Goal: Check status: Check status

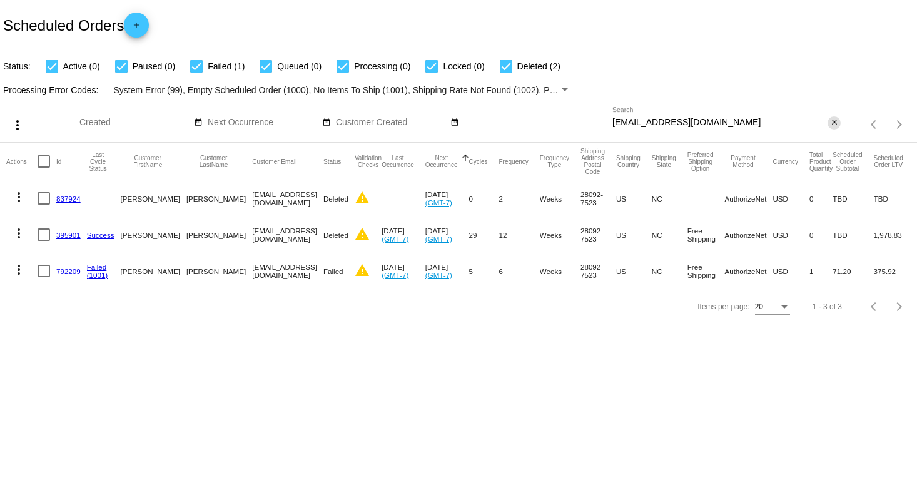
click at [833, 126] on div "[EMAIL_ADDRESS][DOMAIN_NAME] Search close" at bounding box center [726, 119] width 228 height 24
click at [832, 124] on mat-icon "close" at bounding box center [834, 123] width 9 height 10
click at [832, 124] on mat-icon "search" at bounding box center [833, 124] width 15 height 19
click at [811, 143] on mat-table "Actions Id Last Cycle Status Customer FirstName Customer LastName Customer Emai…" at bounding box center [458, 216] width 917 height 146
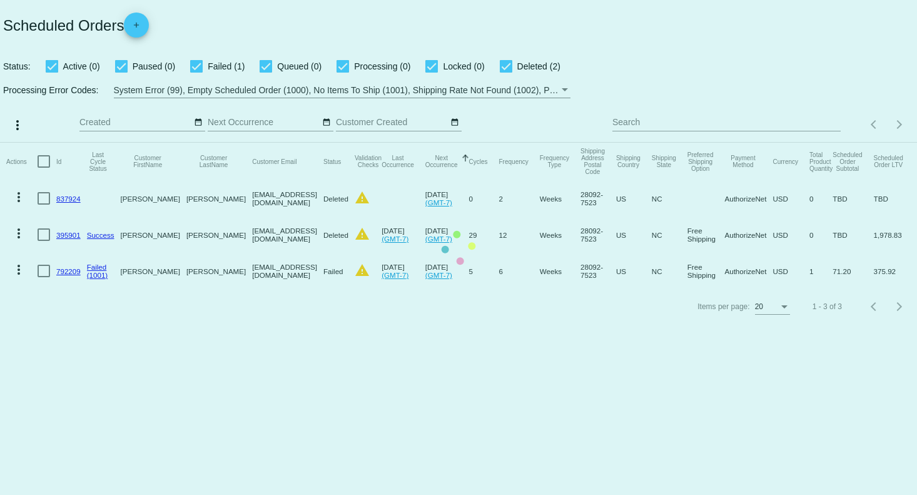
click at [662, 143] on mat-table "Actions Id Last Cycle Status Customer FirstName Customer LastName Customer Emai…" at bounding box center [458, 216] width 917 height 146
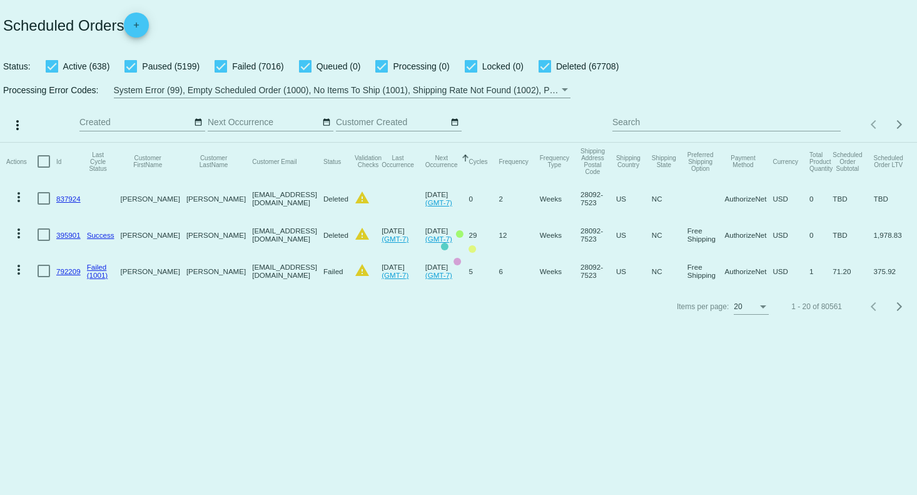
click at [686, 143] on mat-table "Actions Id Last Cycle Status Customer FirstName Customer LastName Customer Emai…" at bounding box center [458, 216] width 917 height 146
click at [647, 143] on mat-table "Actions Id Last Cycle Status Customer FirstName Customer LastName Customer Emai…" at bounding box center [458, 216] width 917 height 146
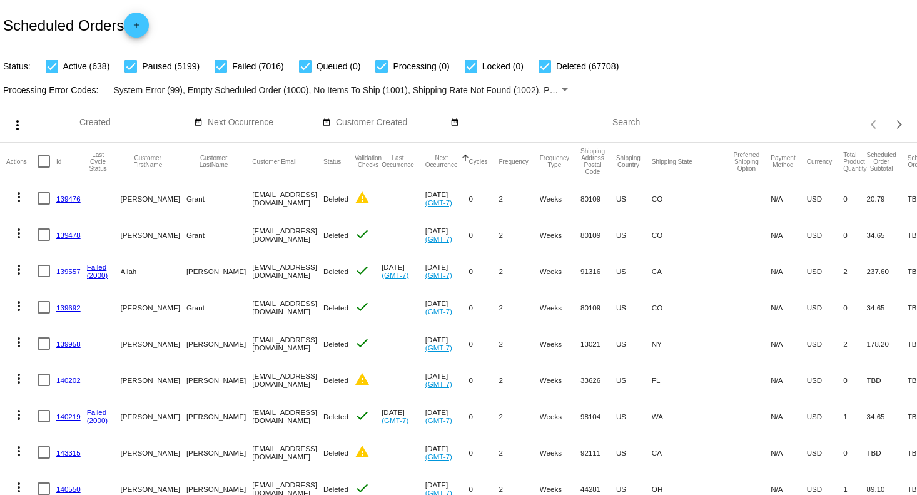
click at [647, 123] on input "Search" at bounding box center [726, 123] width 228 height 10
paste input "604226"
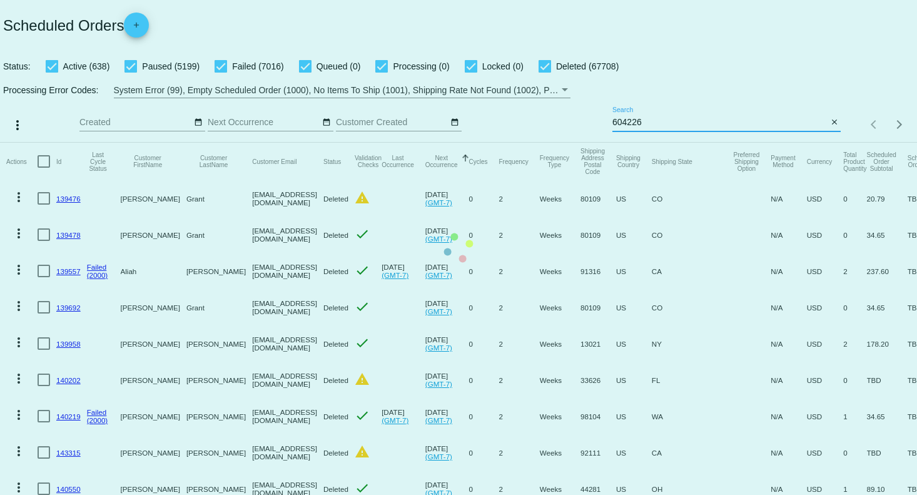
type input "604226"
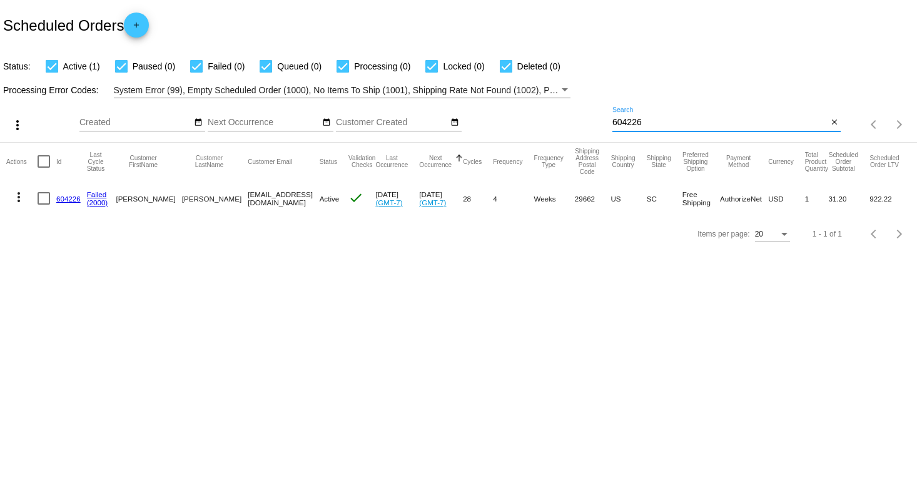
click at [65, 199] on link "604226" at bounding box center [68, 199] width 24 height 8
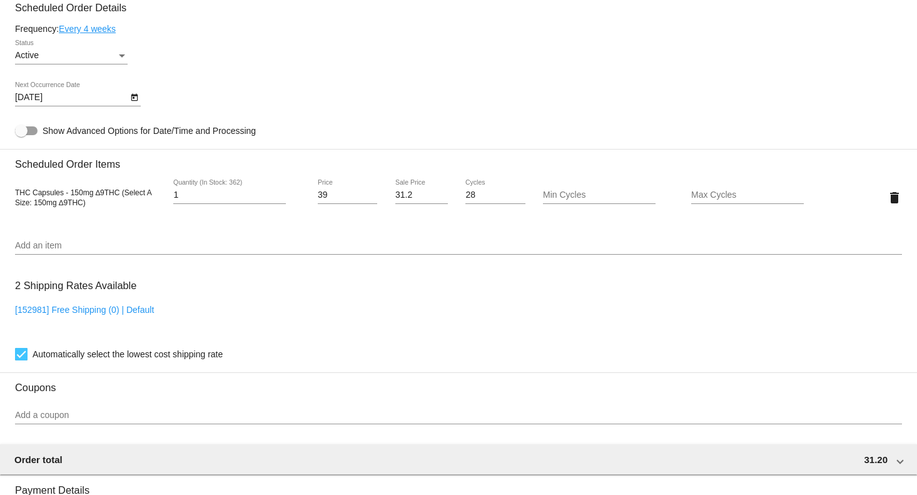
scroll to position [751, 0]
click at [130, 103] on icon "Open calendar" at bounding box center [134, 96] width 9 height 15
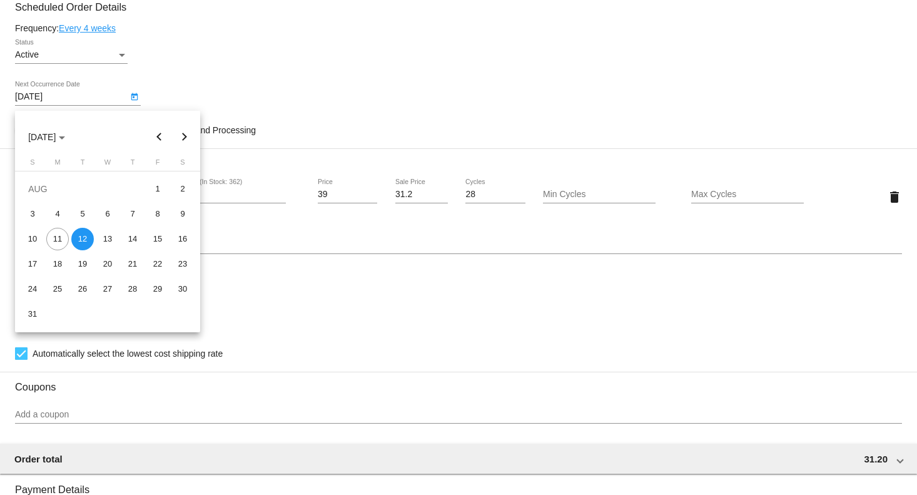
click at [455, 323] on div at bounding box center [458, 247] width 917 height 495
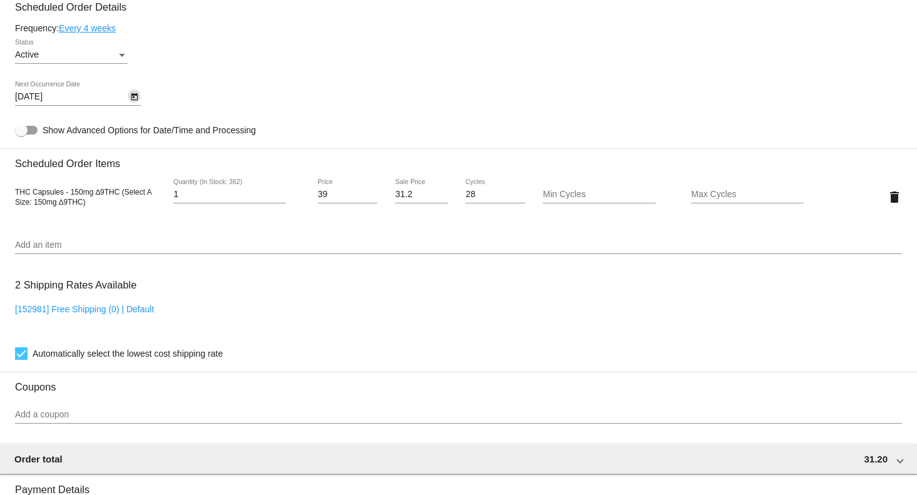
click at [515, 298] on div "2 Shipping Rates Available [152981] Free Shipping (0) | Default Automatically s…" at bounding box center [458, 316] width 887 height 90
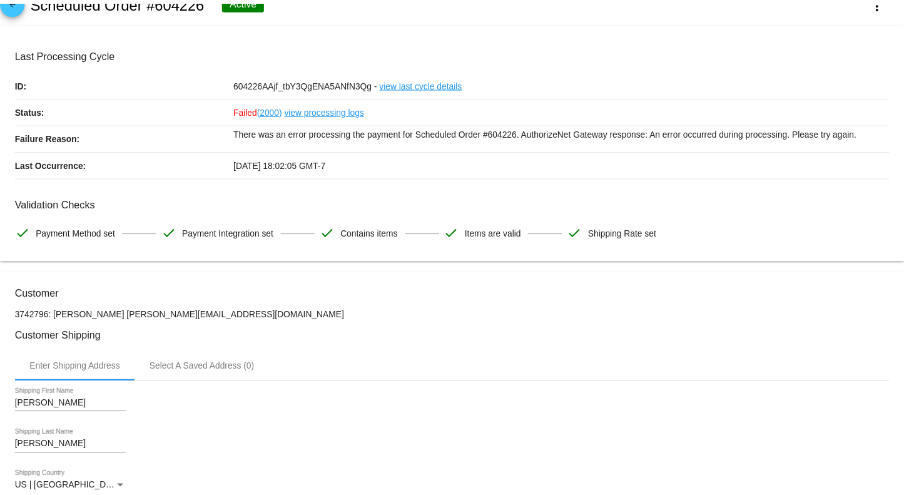
scroll to position [0, 0]
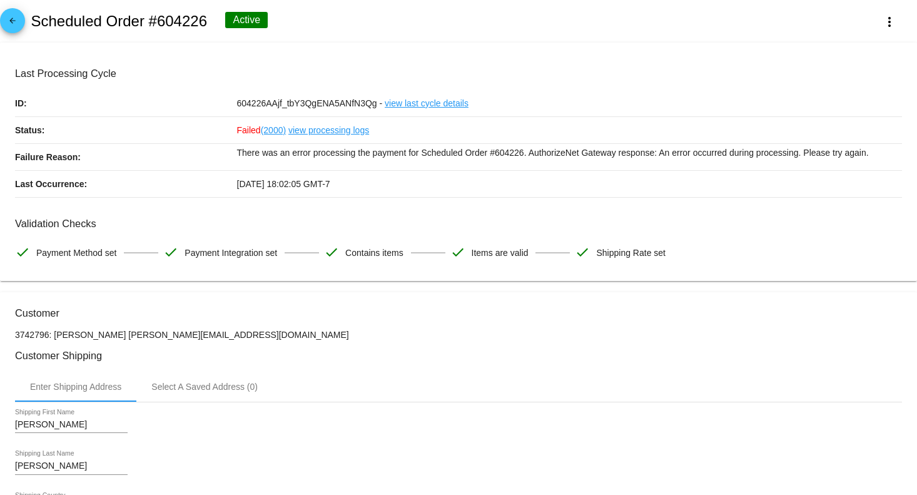
click at [341, 138] on link "view processing logs" at bounding box center [328, 130] width 81 height 26
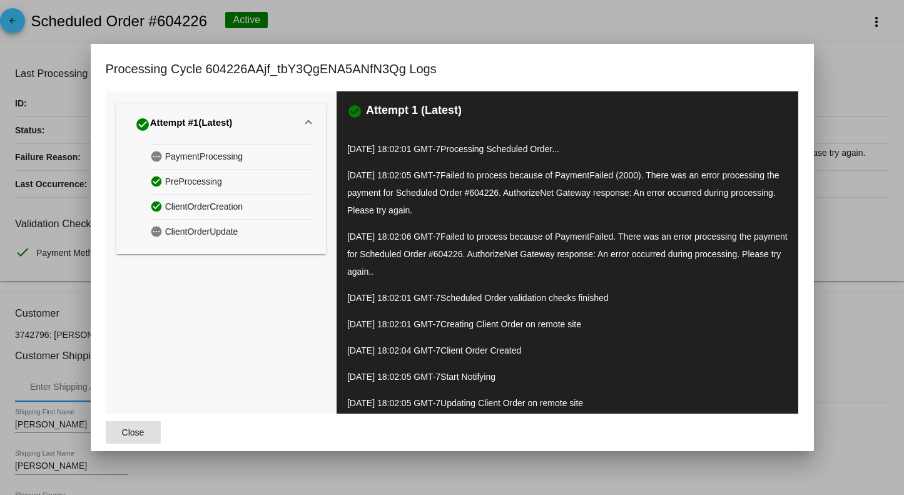
click at [368, 148] on p "[DATE] 18:02:01 GMT-7 Processing Scheduled Order..." at bounding box center [567, 149] width 440 height 18
click at [497, 180] on span "Failed to process because of PaymentFailed (2000). There was an error processin…" at bounding box center [563, 192] width 432 height 45
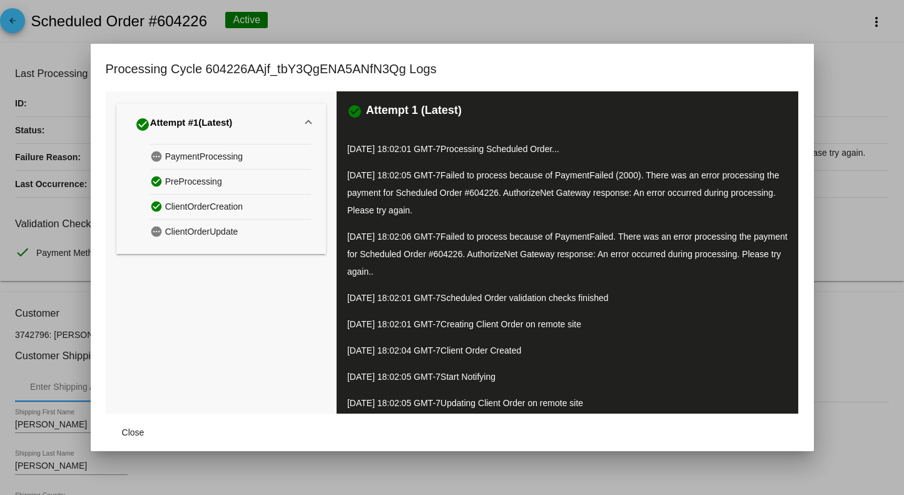
click at [497, 180] on span "Failed to process because of PaymentFailed (2000). There was an error processin…" at bounding box center [563, 192] width 432 height 45
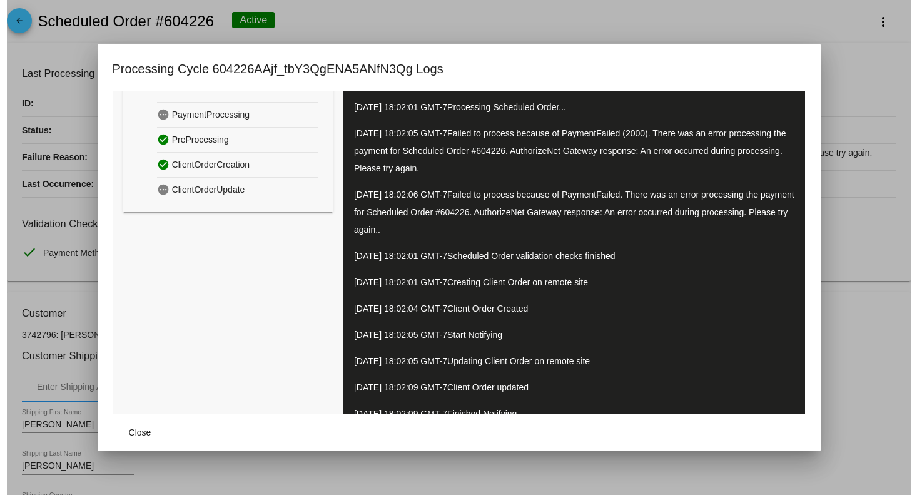
scroll to position [59, 0]
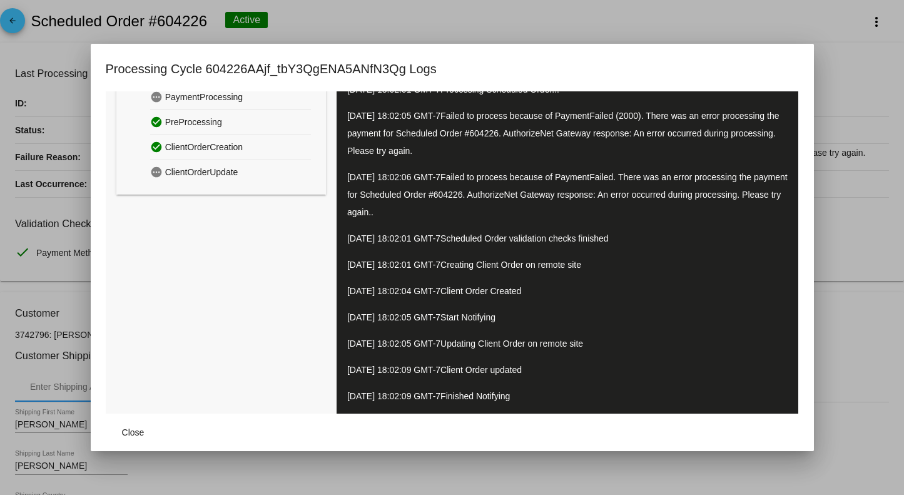
click at [865, 366] on div at bounding box center [452, 247] width 904 height 495
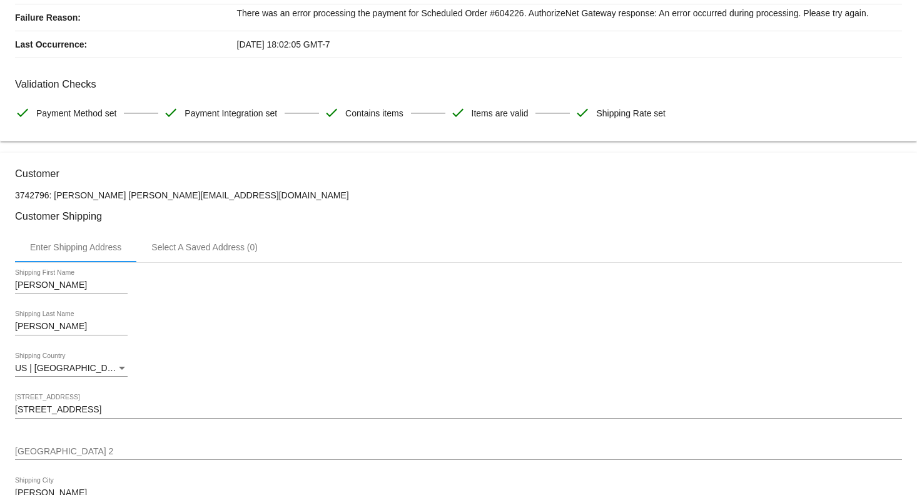
scroll to position [0, 0]
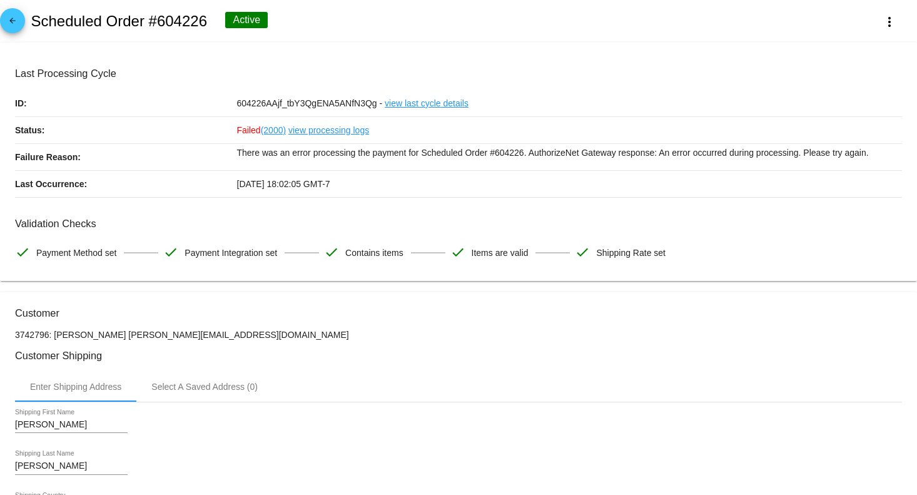
click at [339, 155] on p "There was an error processing the payment for Scheduled Order #604226. Authoriz…" at bounding box center [570, 153] width 666 height 18
click at [299, 183] on span "[DATE] 18:02:05 GMT-7" at bounding box center [283, 184] width 93 height 10
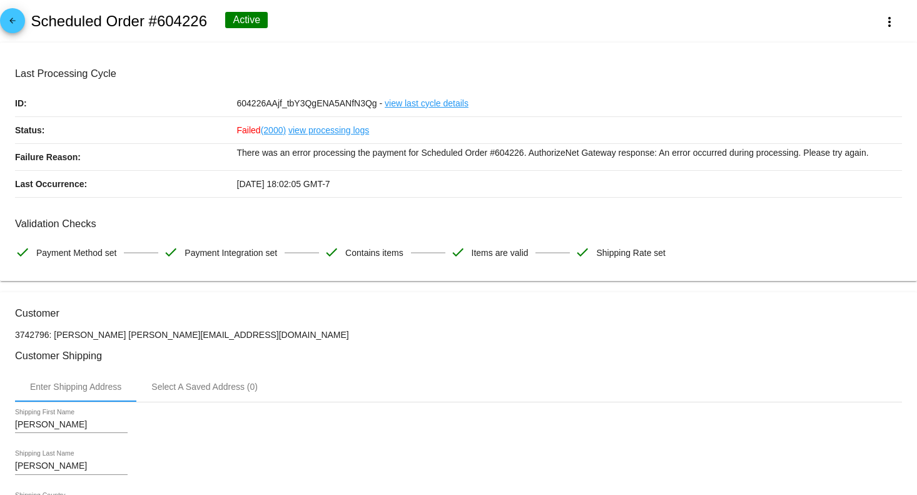
click at [299, 183] on span "[DATE] 18:02:05 GMT-7" at bounding box center [283, 184] width 93 height 10
click at [642, 278] on mat-card "Last Processing Cycle ID: 604226AAjf_tbY3QgENA5ANfN3Qg - view last cycle detail…" at bounding box center [458, 162] width 917 height 239
click at [492, 261] on span "Items are valid" at bounding box center [500, 253] width 57 height 26
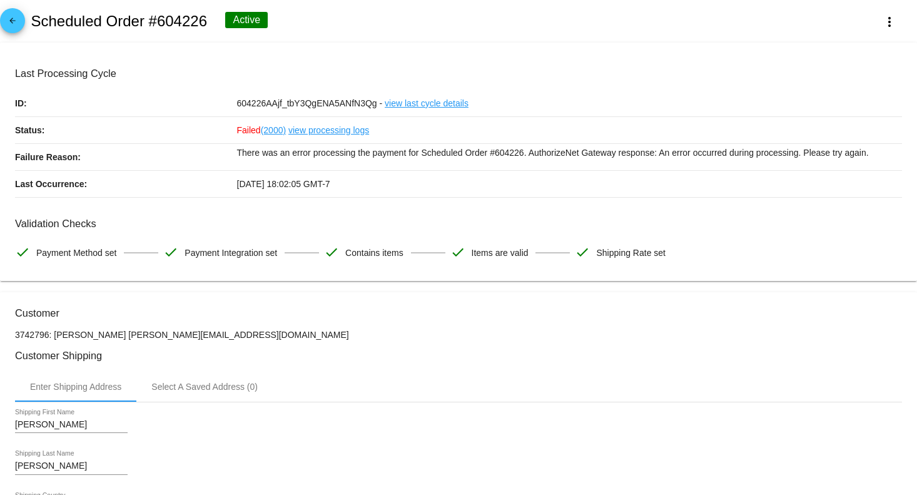
click at [492, 261] on span "Items are valid" at bounding box center [500, 253] width 57 height 26
click at [632, 263] on span "Shipping Rate set" at bounding box center [630, 253] width 69 height 26
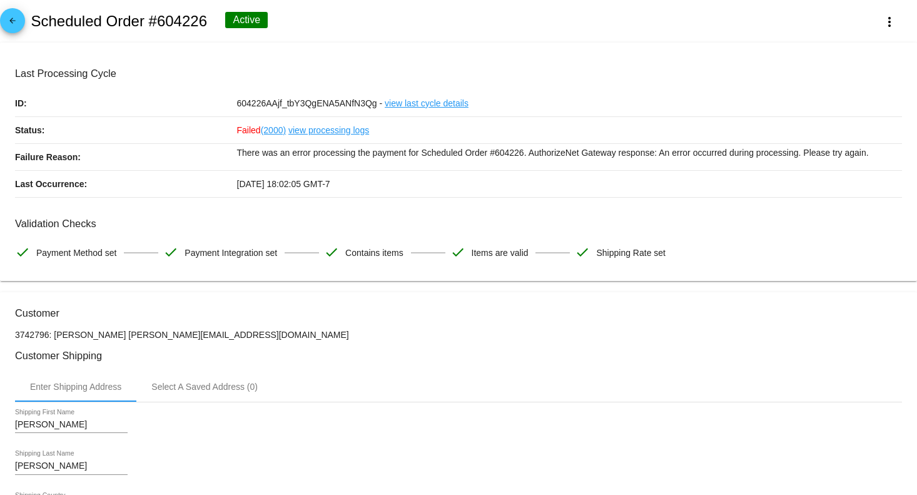
click at [305, 133] on link "view processing logs" at bounding box center [328, 130] width 81 height 26
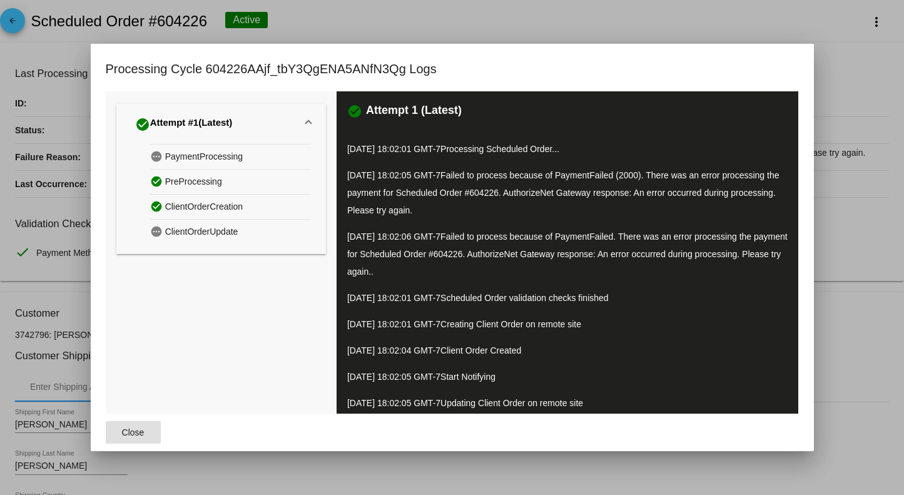
click at [169, 233] on span "ClientOrderUpdate" at bounding box center [201, 231] width 73 height 19
click at [210, 285] on div "check_circle Attempt #1 (Latest) pending PaymentProcessing check_circle PreProc…" at bounding box center [221, 282] width 231 height 382
click at [188, 223] on span "ClientOrderUpdate" at bounding box center [201, 231] width 73 height 19
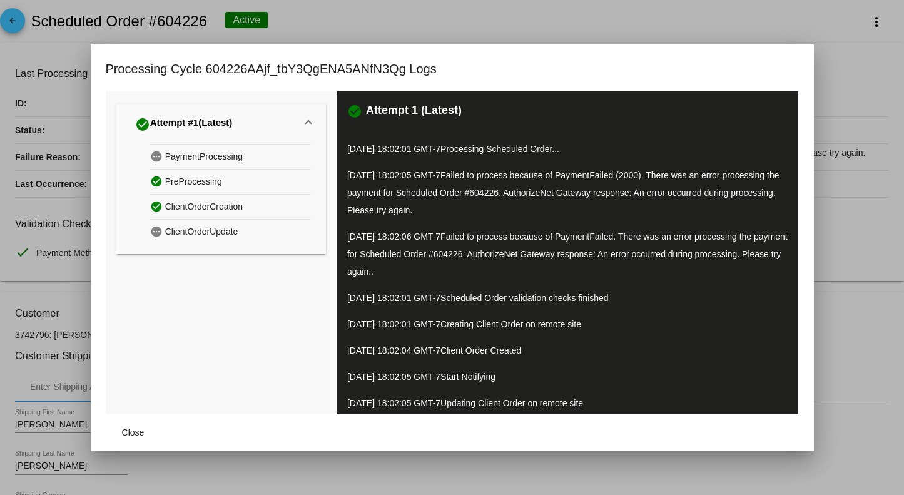
click at [191, 208] on span "ClientOrderCreation" at bounding box center [204, 206] width 78 height 19
click at [185, 180] on span "PreProcessing" at bounding box center [193, 181] width 57 height 19
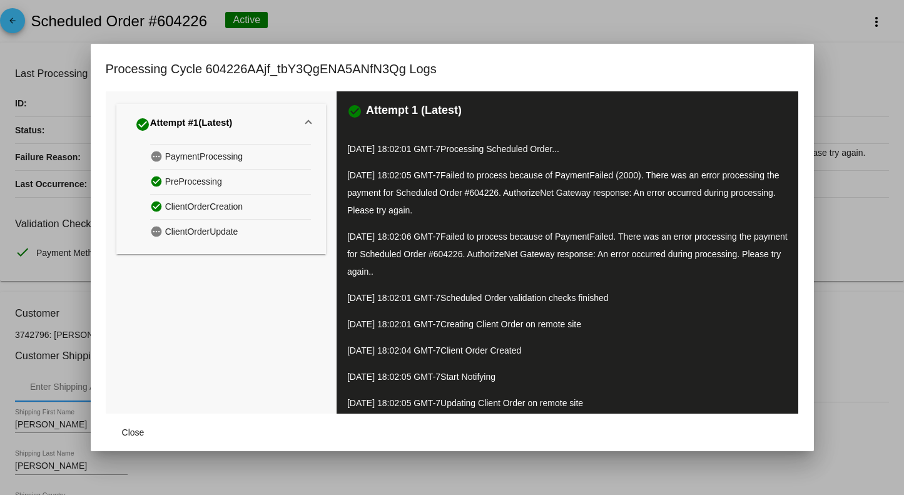
click at [185, 180] on span "PreProcessing" at bounding box center [193, 181] width 57 height 19
click at [202, 161] on span "PaymentProcessing" at bounding box center [204, 156] width 78 height 19
click at [306, 128] on span at bounding box center [308, 124] width 5 height 11
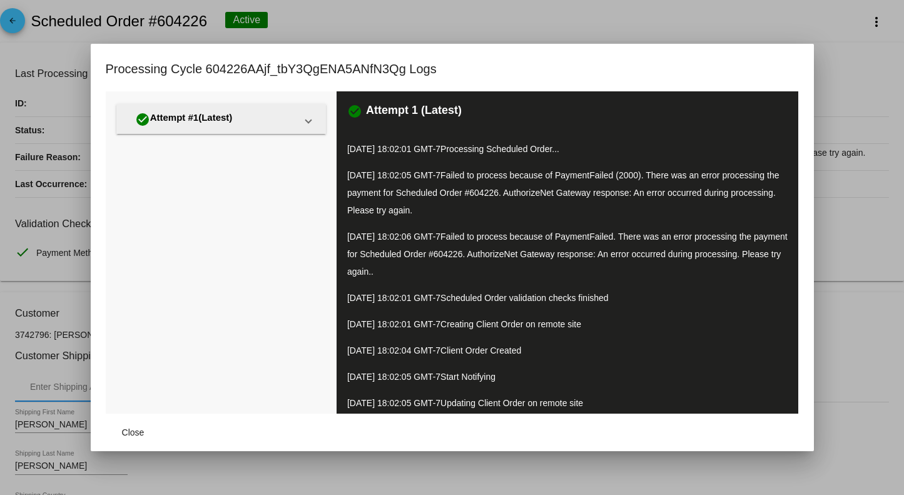
click at [300, 128] on span "check_circle Attempt #1 (Latest)" at bounding box center [218, 119] width 175 height 21
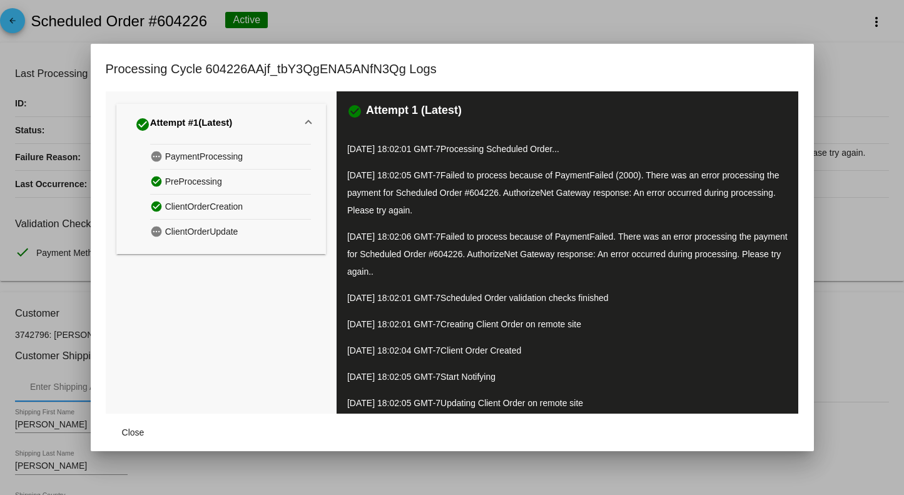
click at [499, 19] on div at bounding box center [452, 247] width 904 height 495
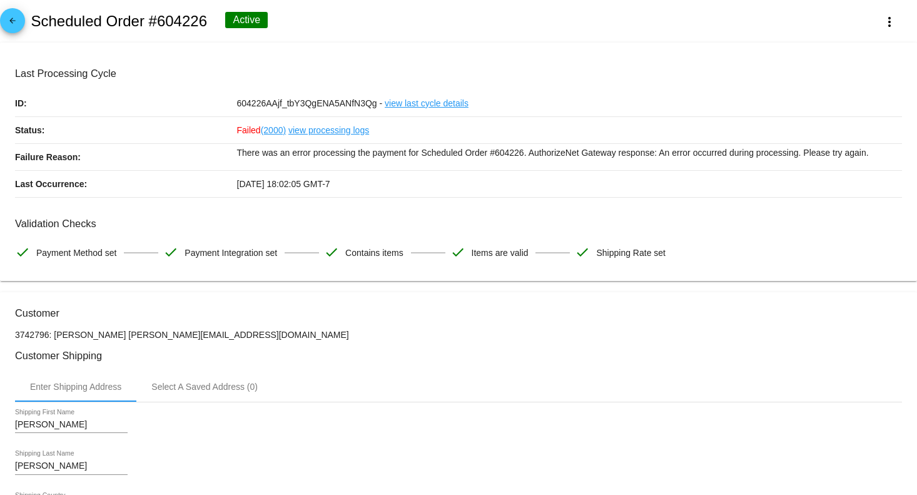
click at [729, 380] on div "Enter Shipping Address Select A Saved Address (0)" at bounding box center [458, 387] width 887 height 30
click at [495, 359] on h3 "Customer Shipping" at bounding box center [458, 356] width 887 height 12
click at [816, 227] on h3 "Validation Checks" at bounding box center [458, 224] width 887 height 12
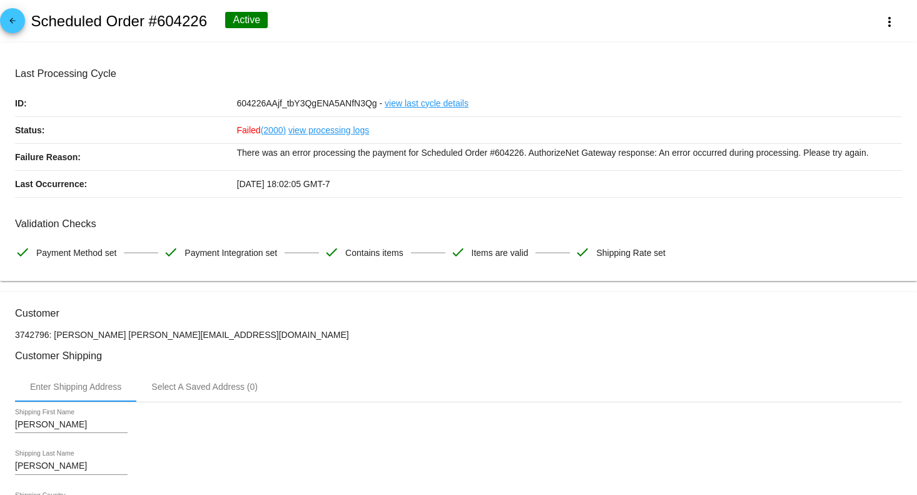
click at [816, 227] on h3 "Validation Checks" at bounding box center [458, 224] width 887 height 12
click at [237, 128] on span "Failed (2000)" at bounding box center [261, 130] width 49 height 10
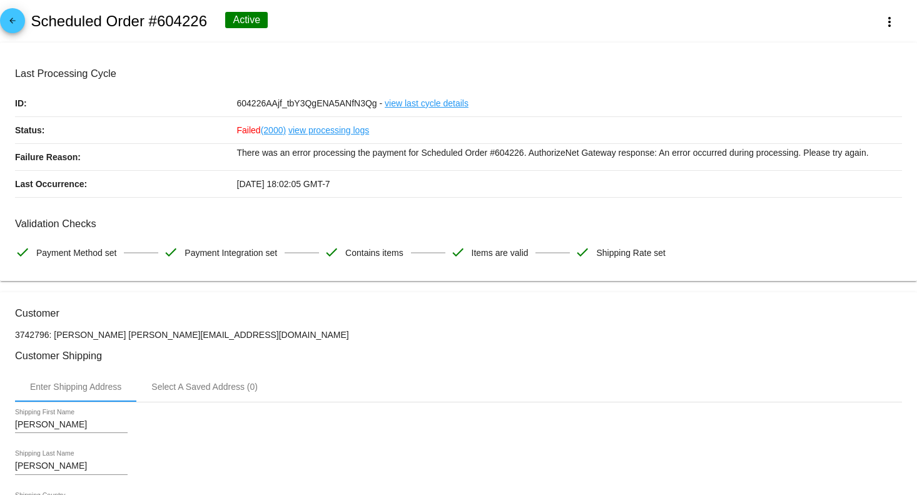
click at [865, 229] on h3 "Validation Checks" at bounding box center [458, 224] width 887 height 12
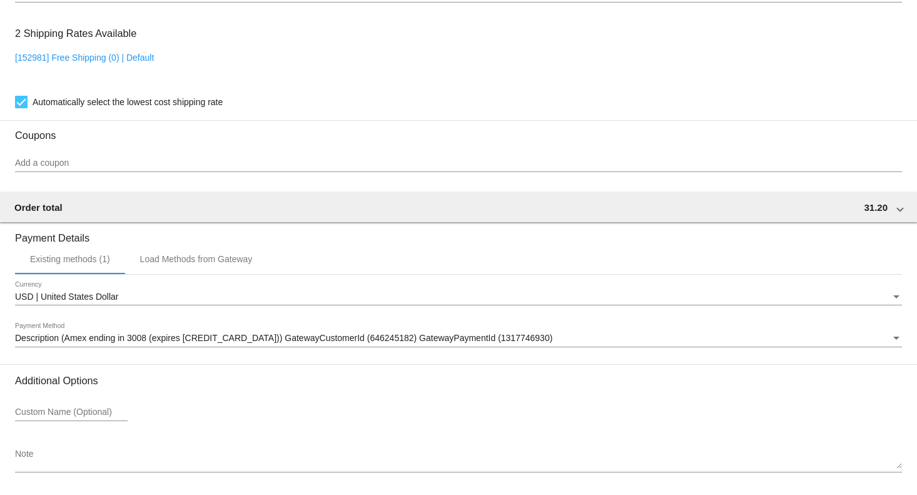
scroll to position [1057, 0]
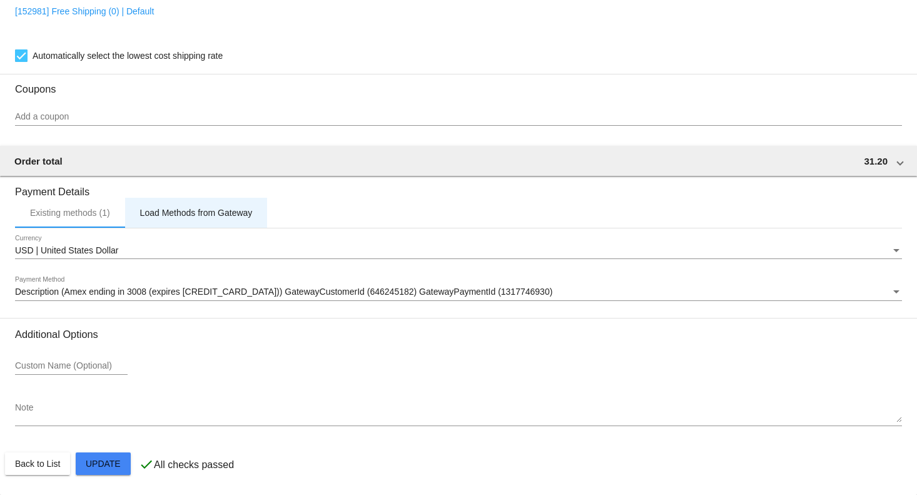
click at [178, 212] on div "Load Methods from Gateway" at bounding box center [196, 213] width 113 height 10
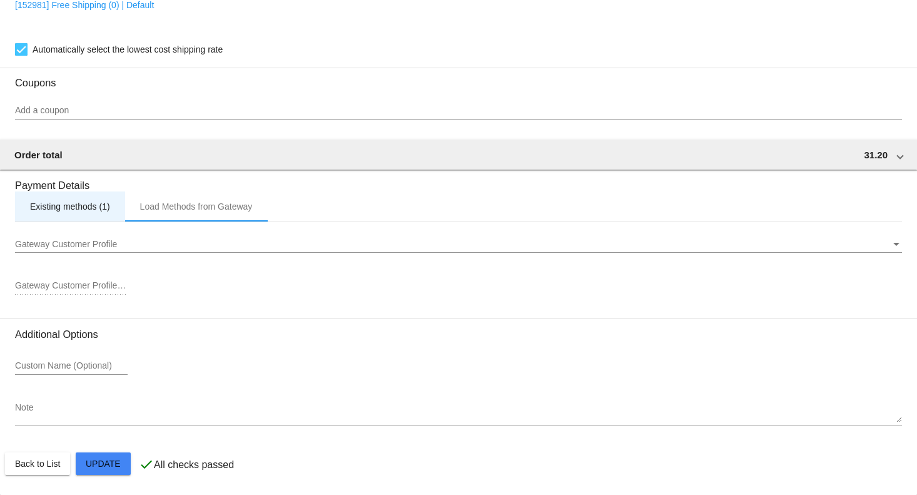
click at [87, 207] on div "Existing methods (1)" at bounding box center [70, 206] width 80 height 10
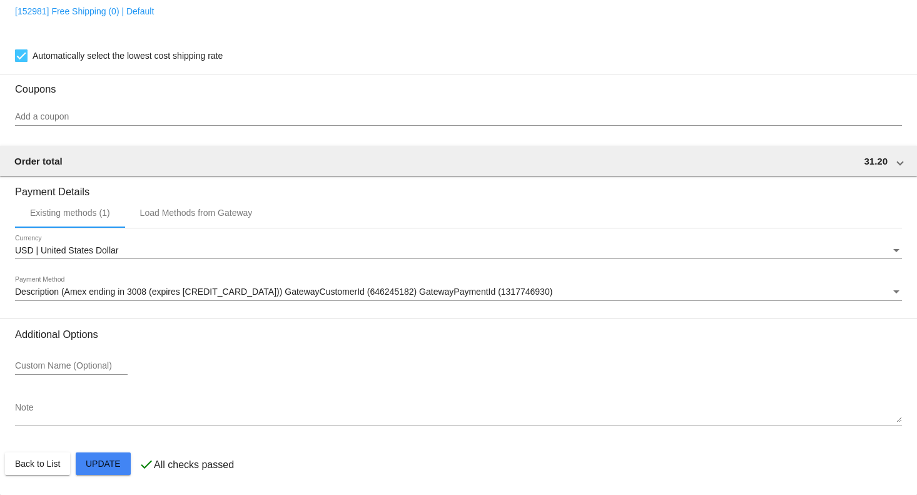
click at [579, 301] on div "Description (Amex ending in 3008 (expires [CREDIT_CARD_DATA])) GatewayCustomerI…" at bounding box center [458, 294] width 887 height 36
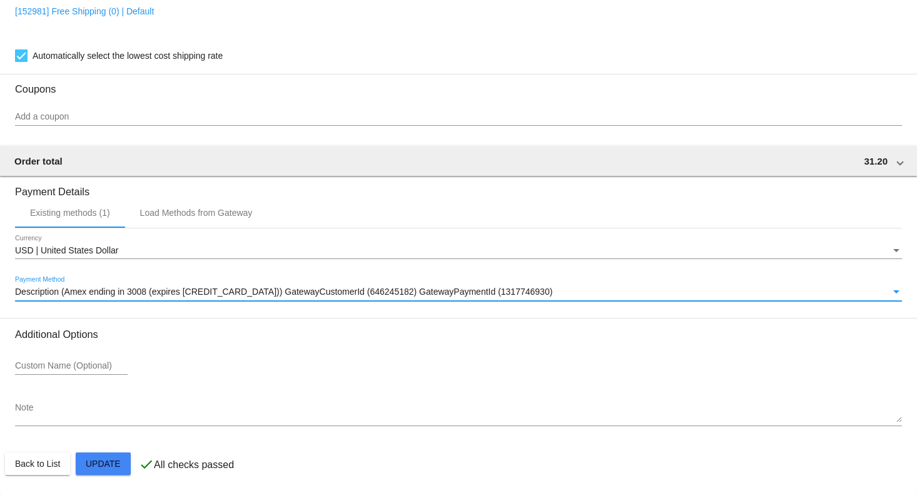
click at [593, 295] on div "Description (Amex ending in 3008 (expires [CREDIT_CARD_DATA])) GatewayCustomerI…" at bounding box center [453, 292] width 876 height 10
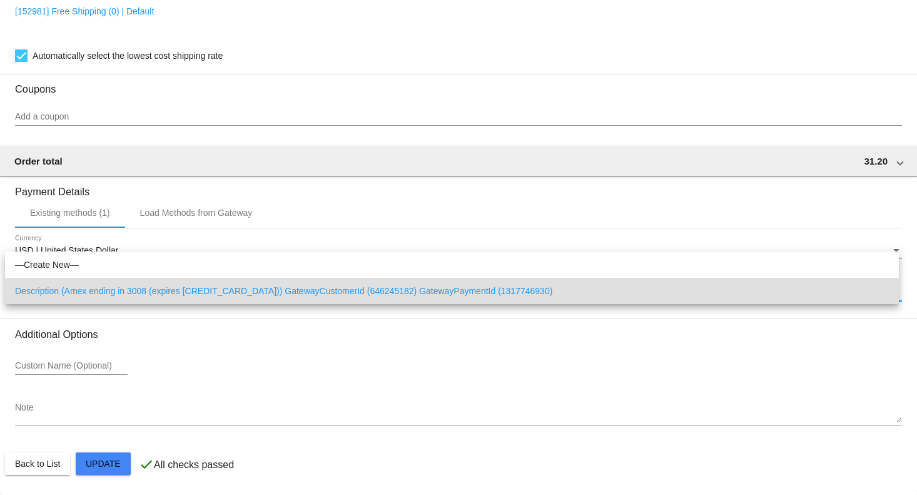
click at [593, 295] on span "Description (Amex ending in 3008 (expires [CREDIT_CARD_DATA])) GatewayCustomerI…" at bounding box center [452, 291] width 874 height 26
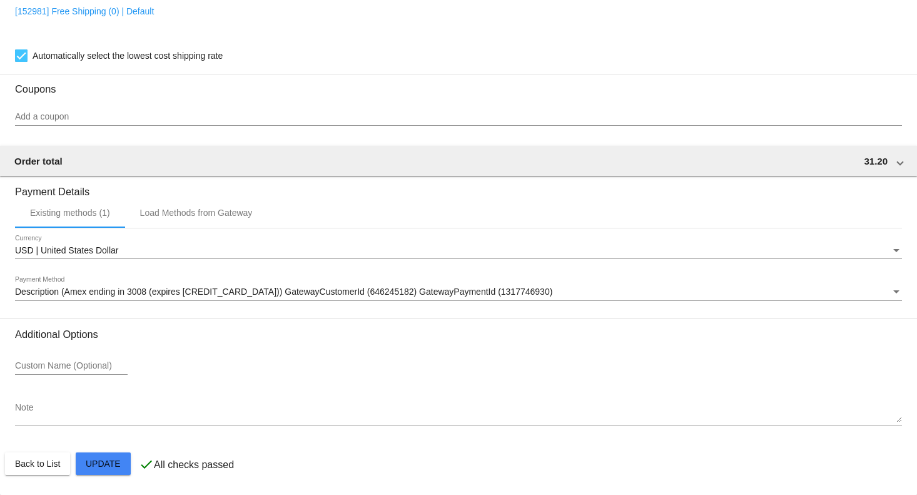
click at [593, 348] on div "Additional Options Custom Name (Optional) Note" at bounding box center [458, 382] width 887 height 109
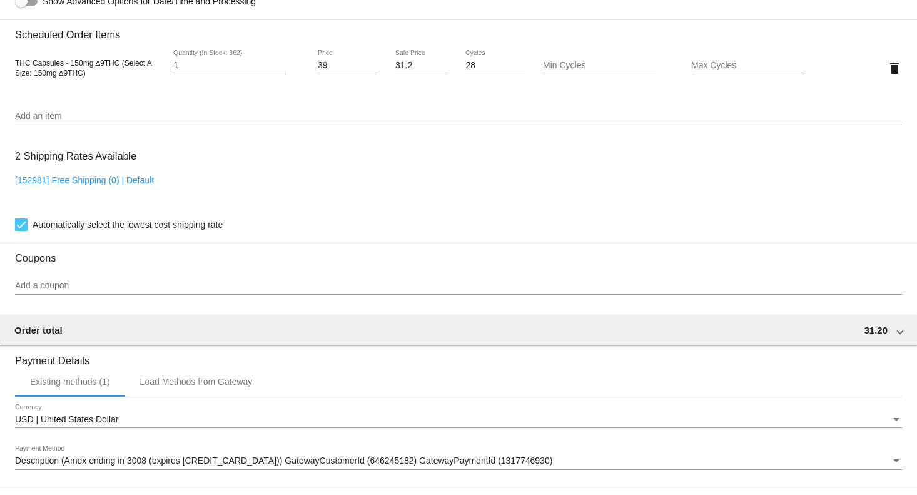
scroll to position [806, 0]
